Goal: Information Seeking & Learning: Learn about a topic

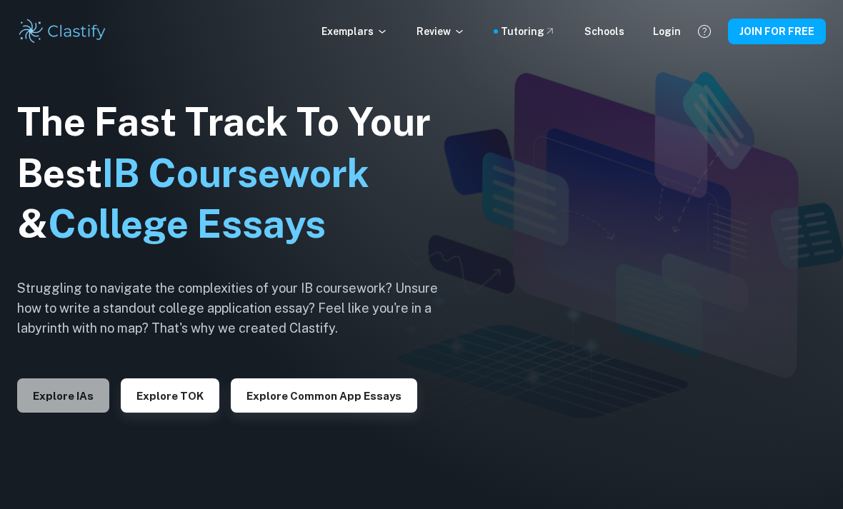
click at [81, 413] on button "Explore IAs" at bounding box center [63, 395] width 92 height 34
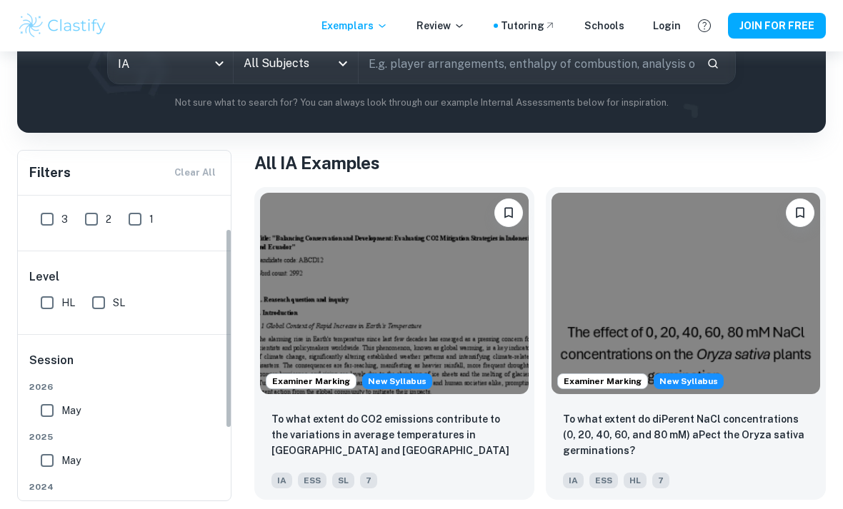
scroll to position [54, 0]
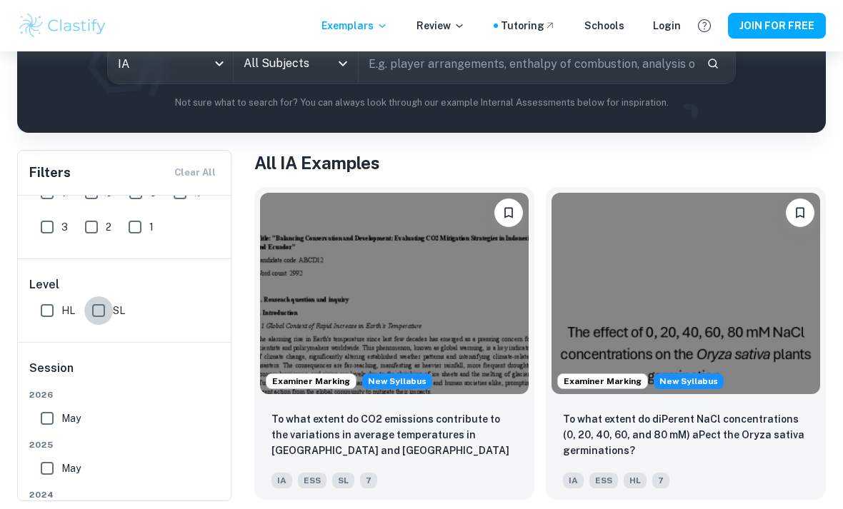
click at [111, 319] on input "SL" at bounding box center [98, 310] width 29 height 29
checkbox input "true"
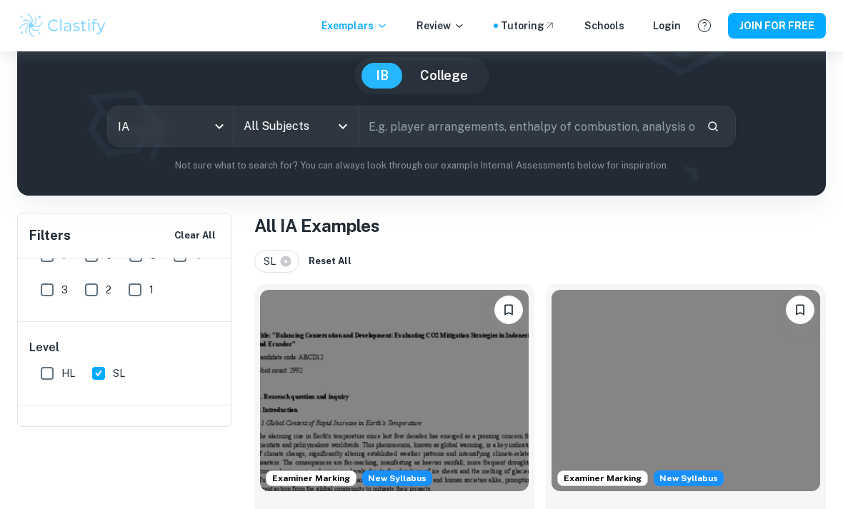
scroll to position [0, 0]
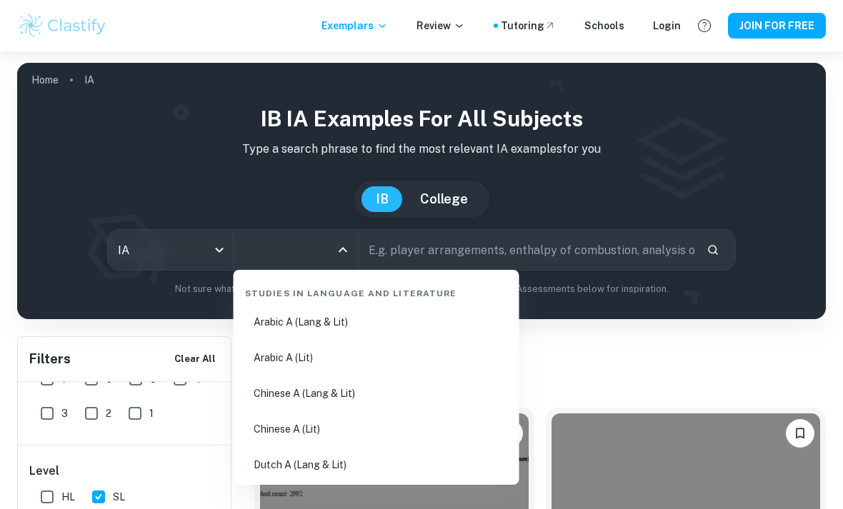
click at [281, 253] on input "All Subjects" at bounding box center [285, 249] width 91 height 27
type input "m"
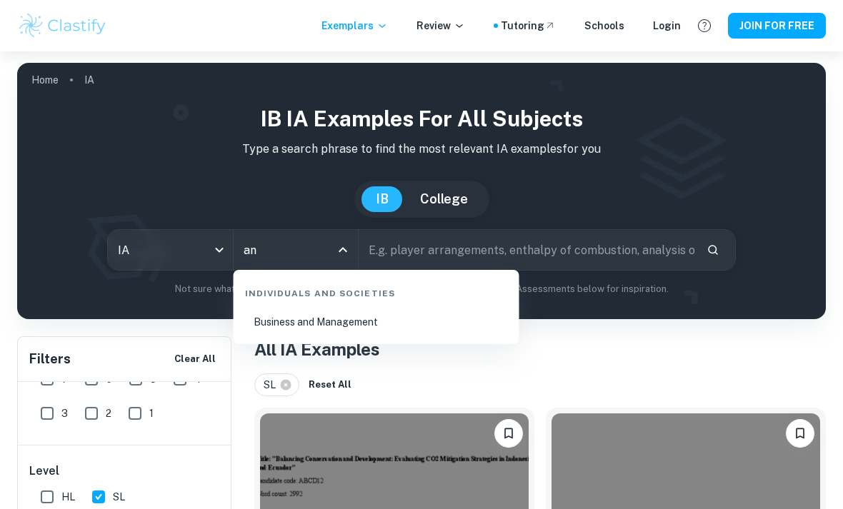
type input "a"
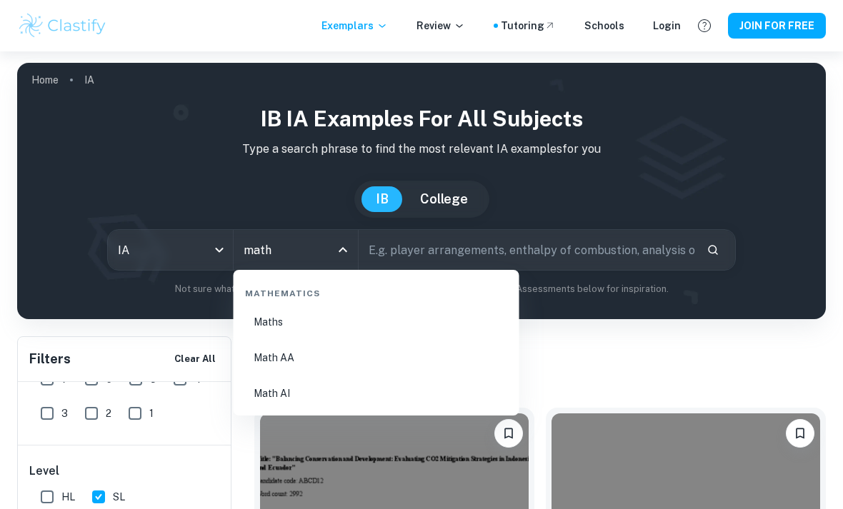
click at [277, 363] on li "Math AA" at bounding box center [376, 357] width 274 height 33
type input "Math AA"
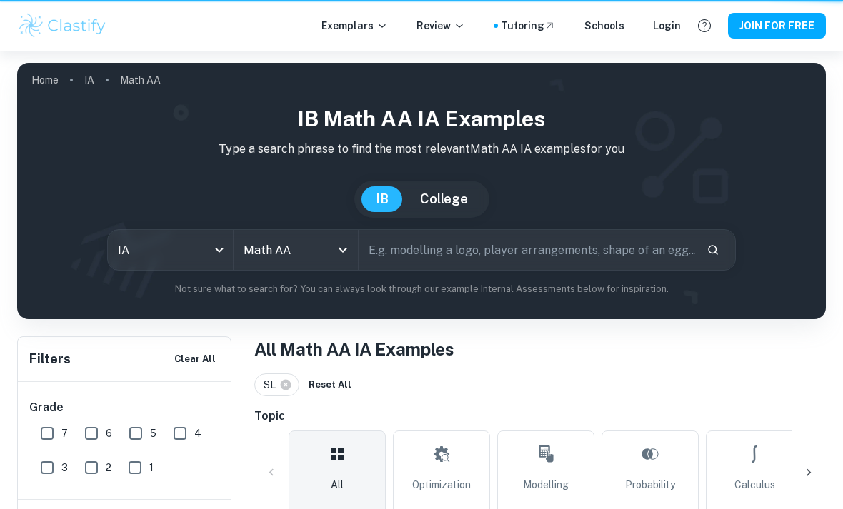
drag, startPoint x: 277, startPoint y: 363, endPoint x: 416, endPoint y: 260, distance: 172.9
click at [416, 260] on input "text" at bounding box center [526, 250] width 336 height 40
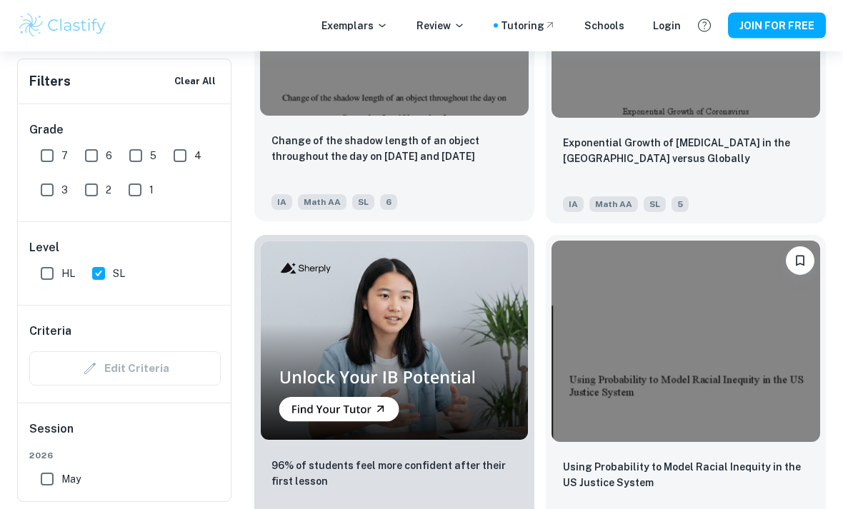
scroll to position [1275, 0]
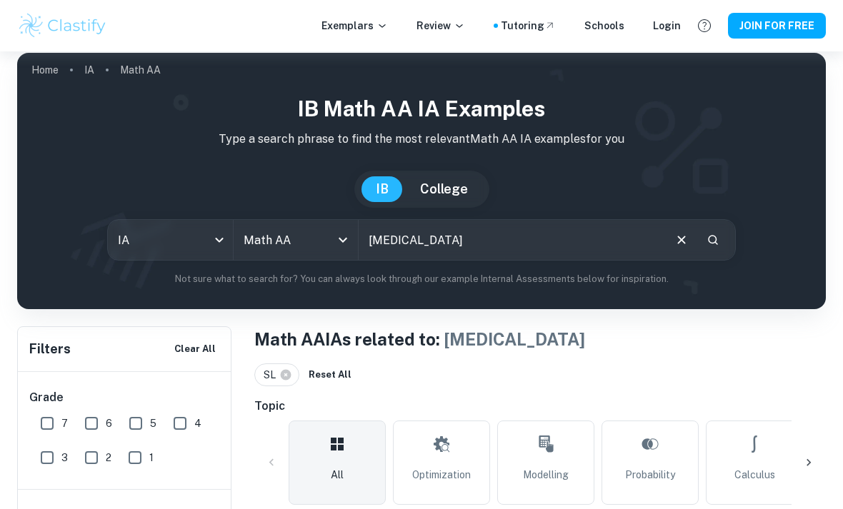
click at [467, 236] on input "Cancer" at bounding box center [509, 240] width 303 height 40
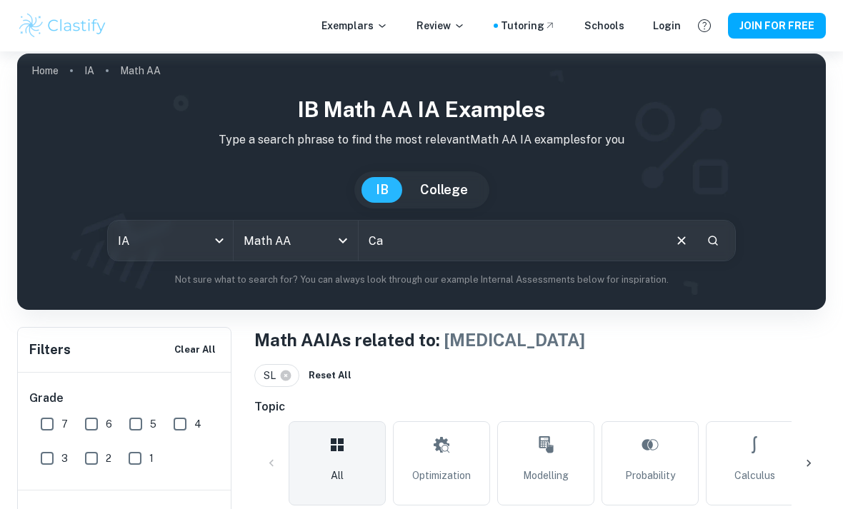
type input "C"
type input "Tumor"
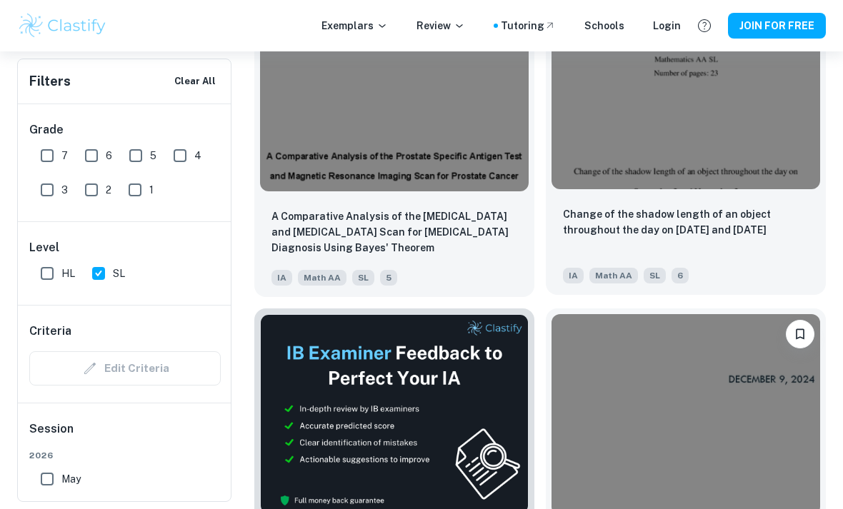
scroll to position [14, 0]
